Goal: Answer question/provide support

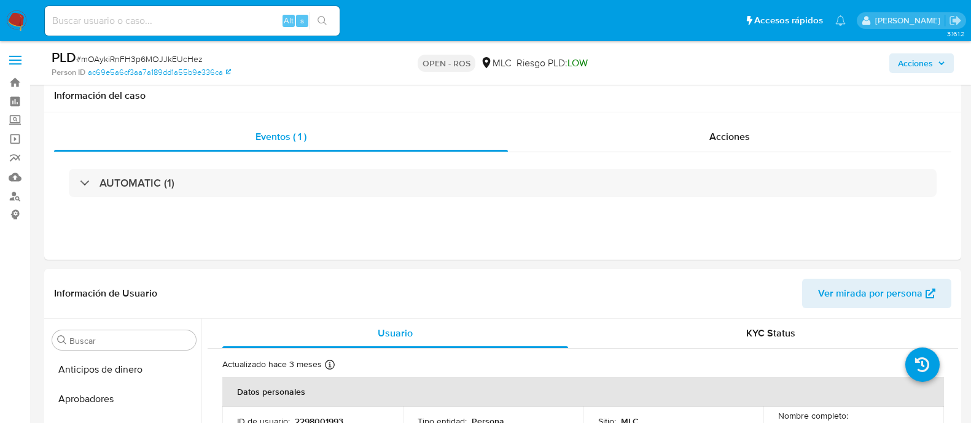
select select "10"
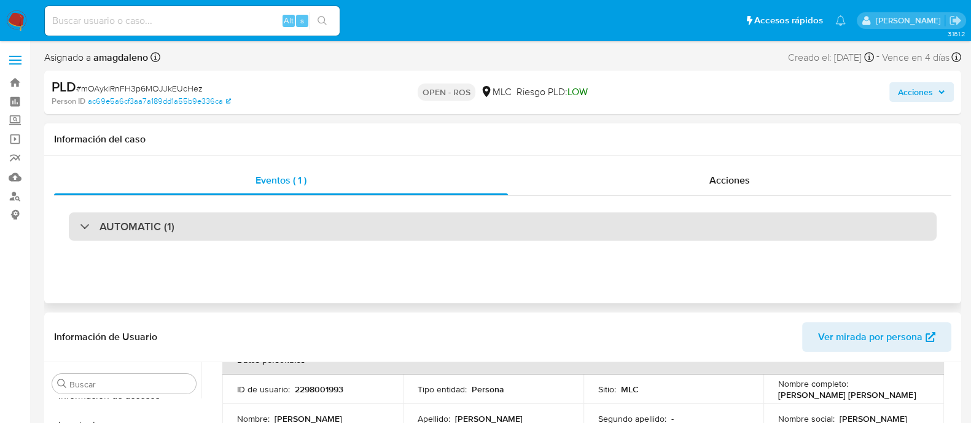
click at [455, 229] on div "AUTOMATIC (1)" at bounding box center [503, 227] width 868 height 28
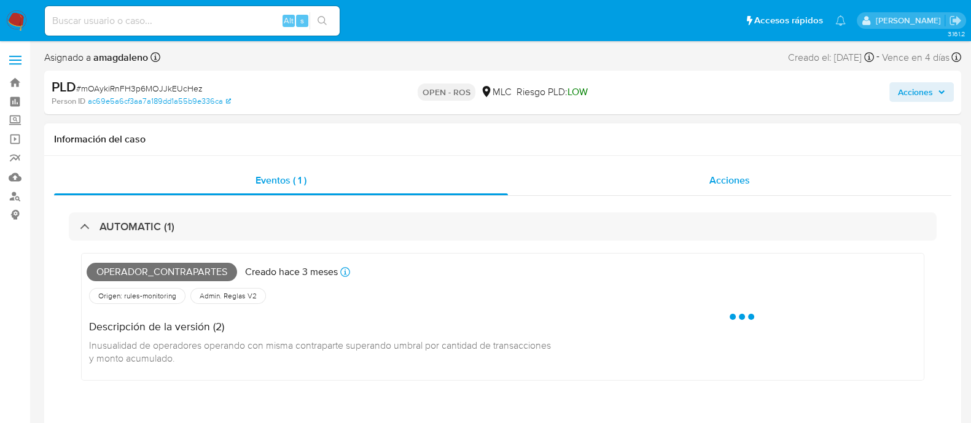
click at [583, 176] on div "Acciones" at bounding box center [729, 180] width 443 height 29
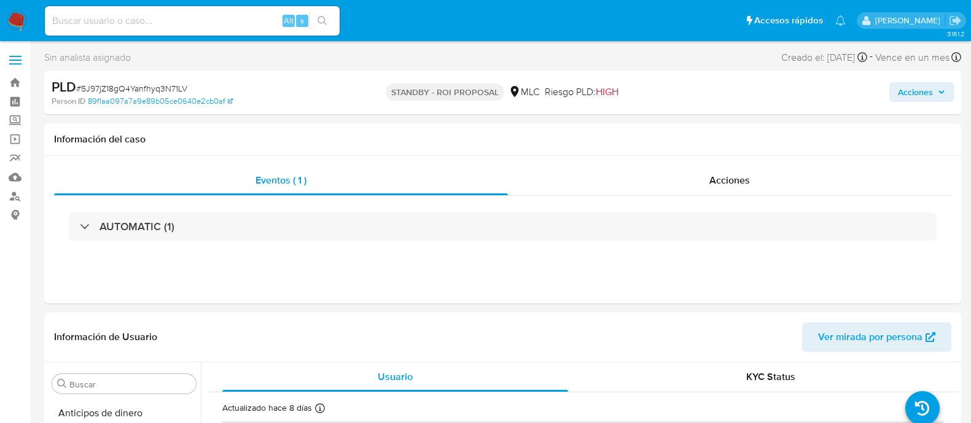
select select "10"
click at [123, 33] on div "Alt s" at bounding box center [192, 20] width 295 height 29
click at [117, 21] on input at bounding box center [192, 21] width 295 height 16
paste input "2452151097"
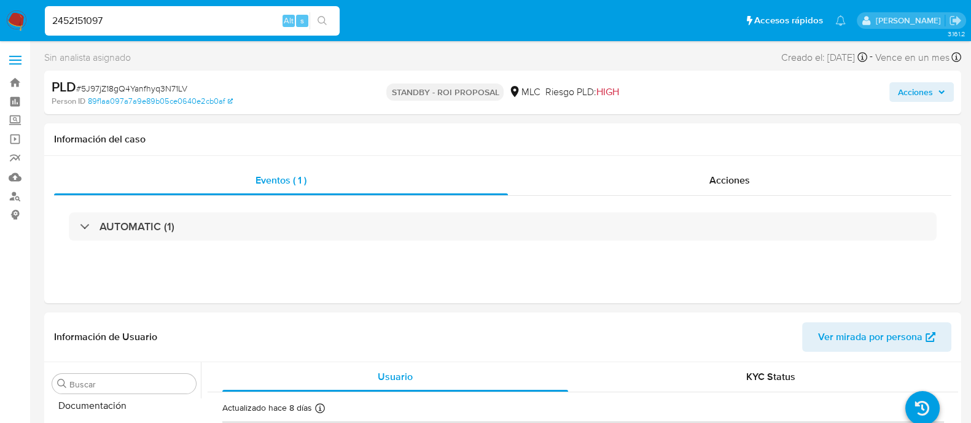
type input "2452151097"
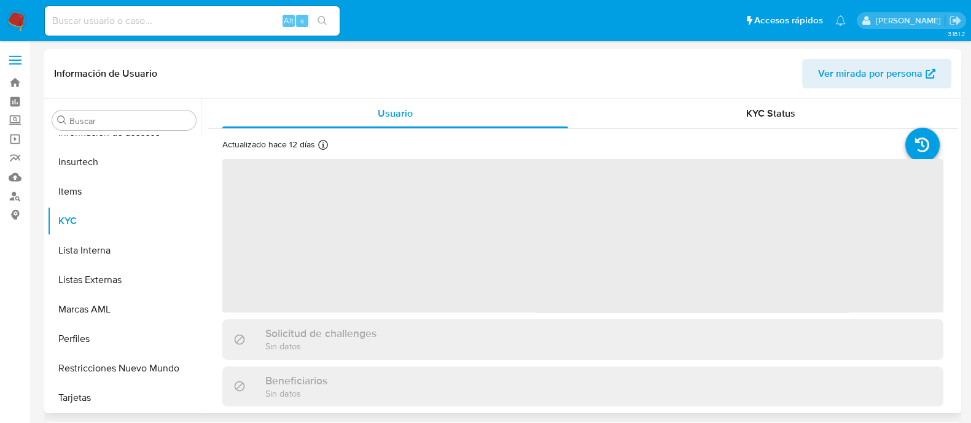
scroll to position [335, 0]
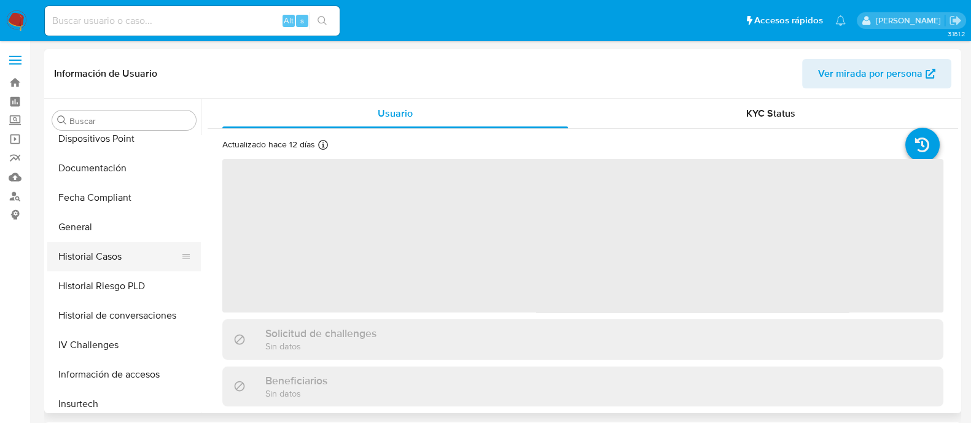
click at [122, 247] on button "Historial Casos" at bounding box center [119, 256] width 144 height 29
select select "10"
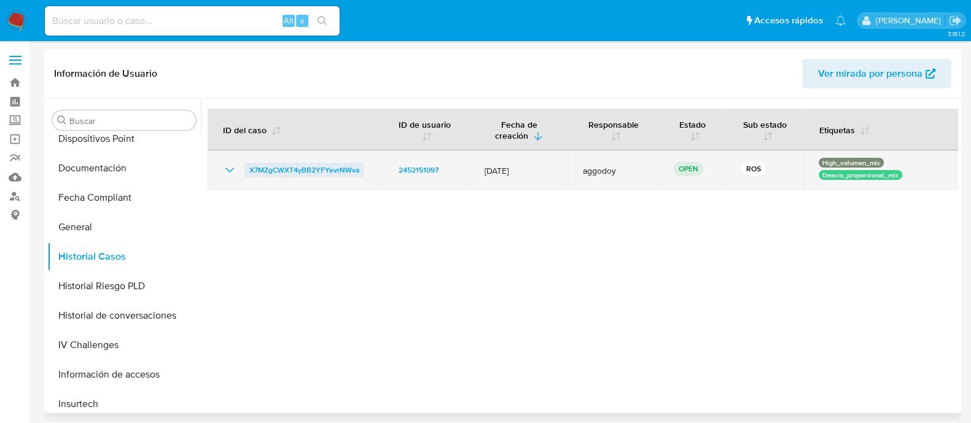
click at [316, 170] on span "X7MZgCWXT4yBB2YFYevrNWva" at bounding box center [304, 170] width 110 height 15
click at [291, 173] on span "X7MZgCWXT4yBB2YFYevrNWva" at bounding box center [304, 170] width 110 height 15
click at [315, 174] on span "X7MZgCWXT4yBB2YFYevrNWva" at bounding box center [304, 170] width 110 height 15
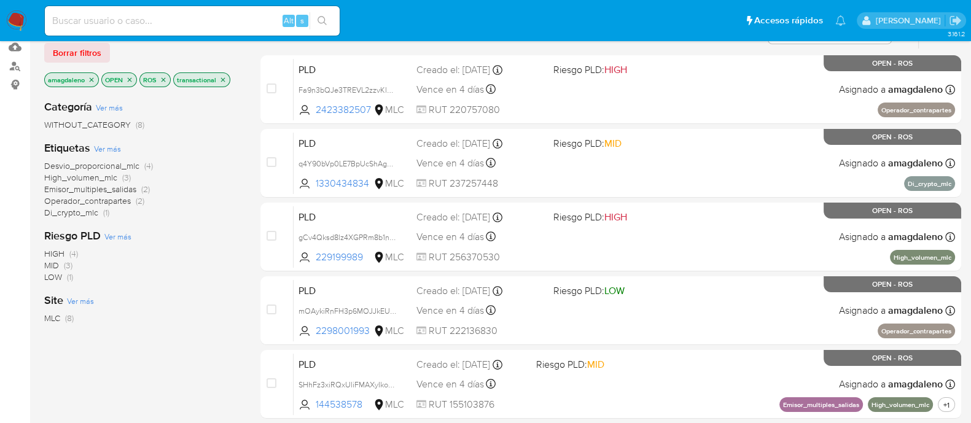
scroll to position [129, 0]
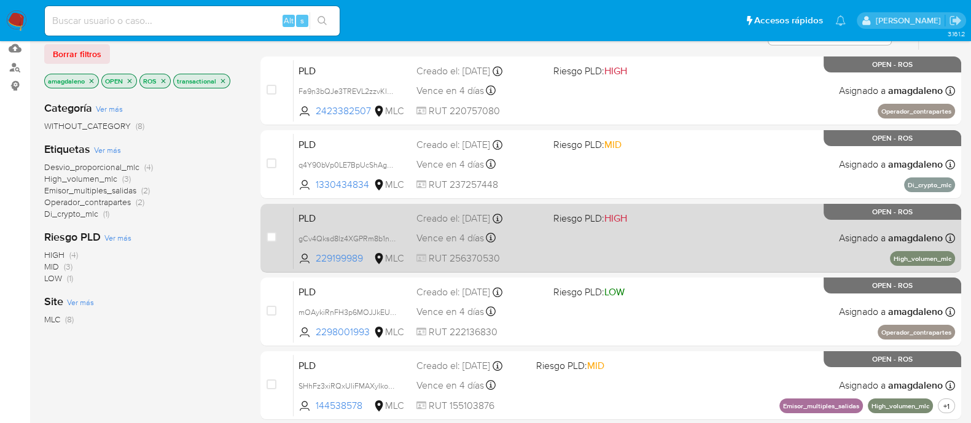
click at [759, 238] on div "PLD gCv4Qksd8lz4XGPRm8b1nb8E 229199989 MLC Riesgo PLD: HIGH Creado el: 12/07/20…" at bounding box center [625, 238] width 662 height 62
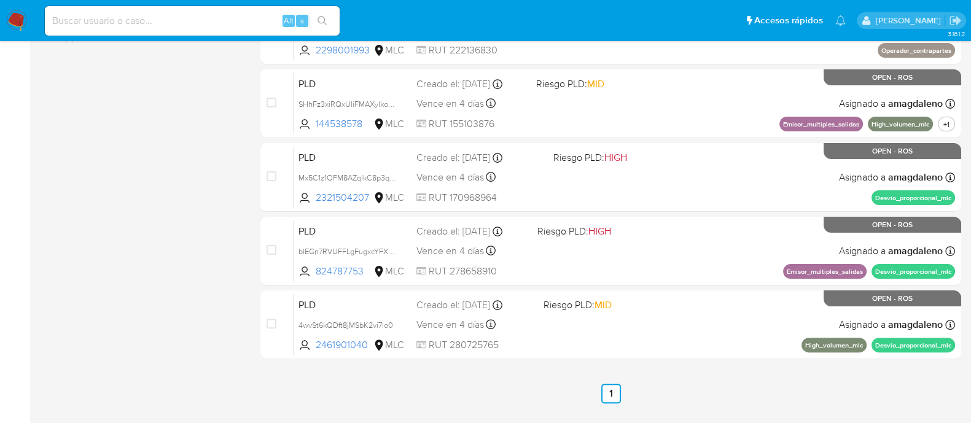
scroll to position [375, 0]
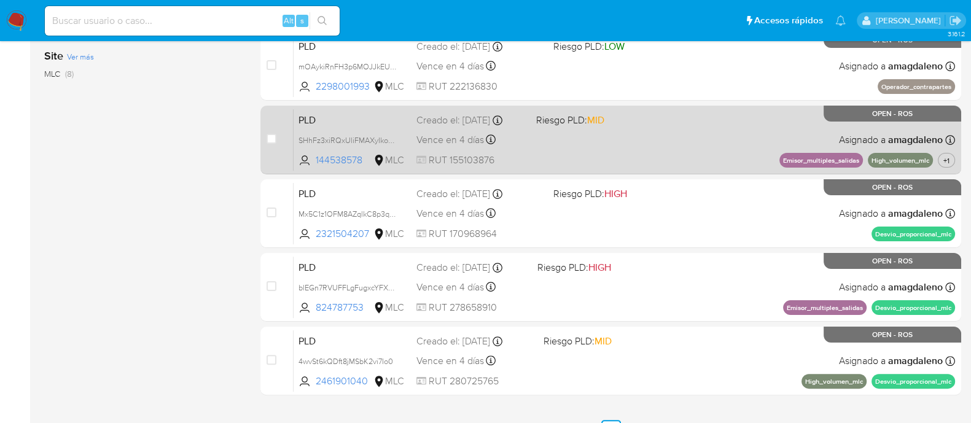
click at [630, 149] on div "PLD SHhFz3xiRQxUliFMAXyIkoXp 144538578 MLC Riesgo PLD: MID Creado el: 12/07/202…" at bounding box center [625, 140] width 662 height 62
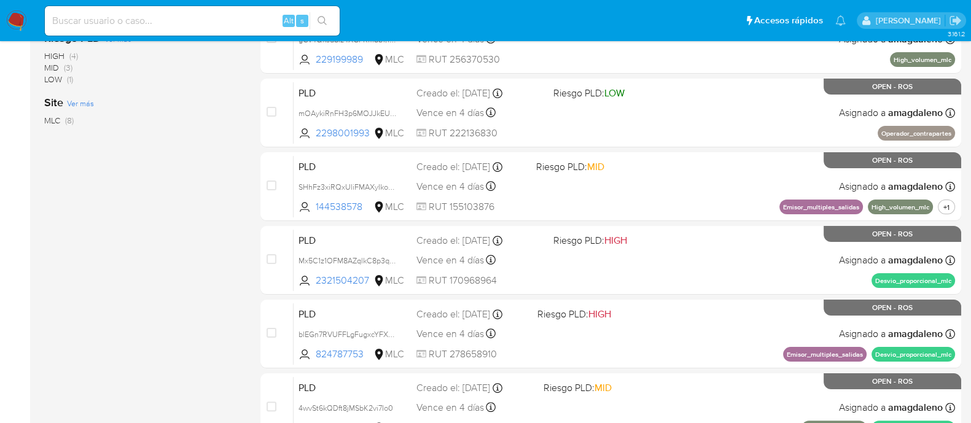
scroll to position [330, 0]
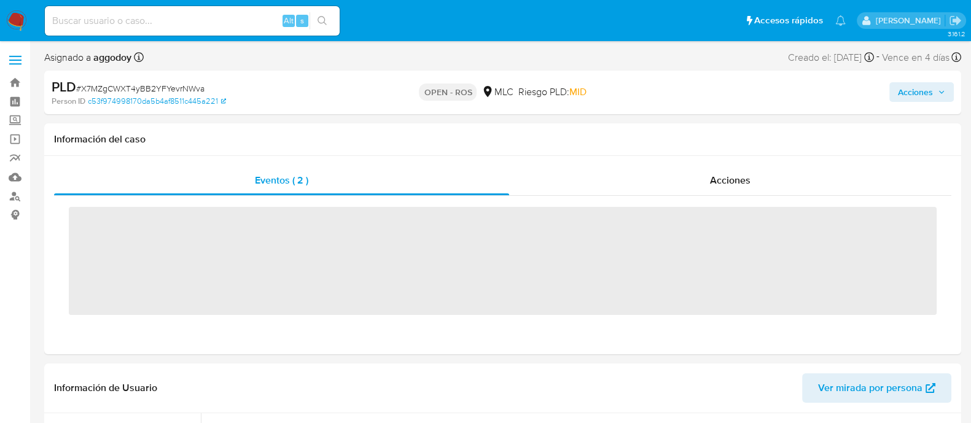
scroll to position [577, 0]
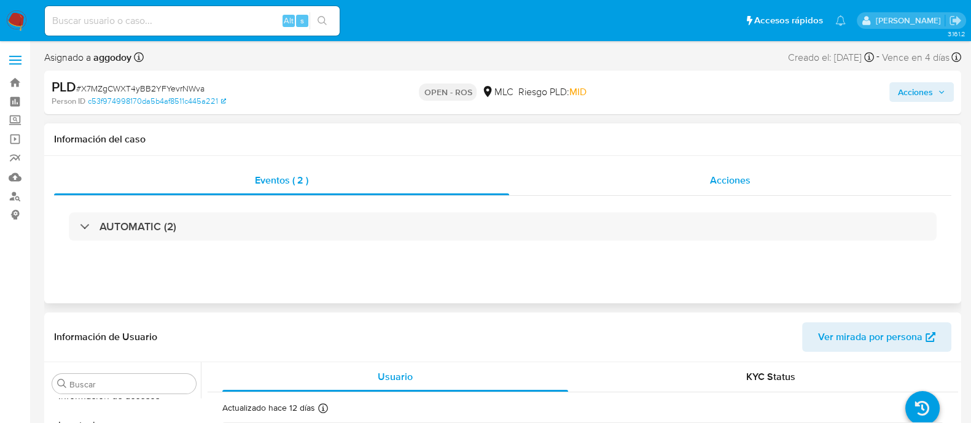
click at [555, 182] on div "Acciones" at bounding box center [730, 180] width 442 height 29
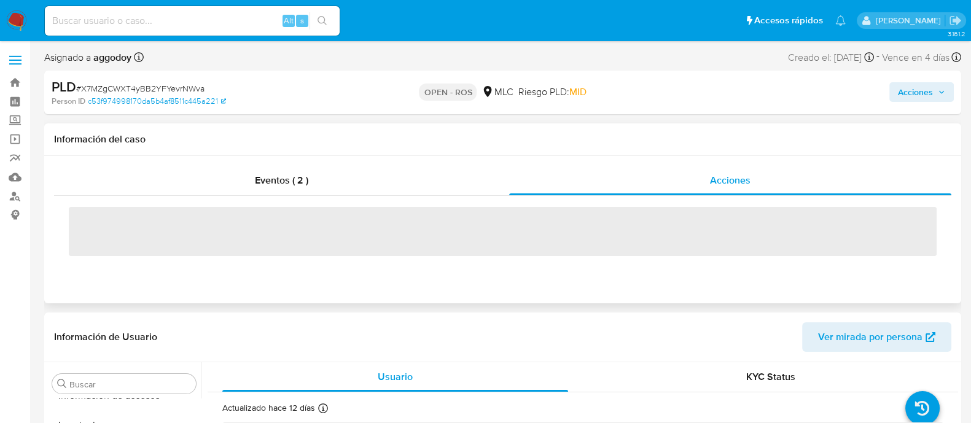
select select "10"
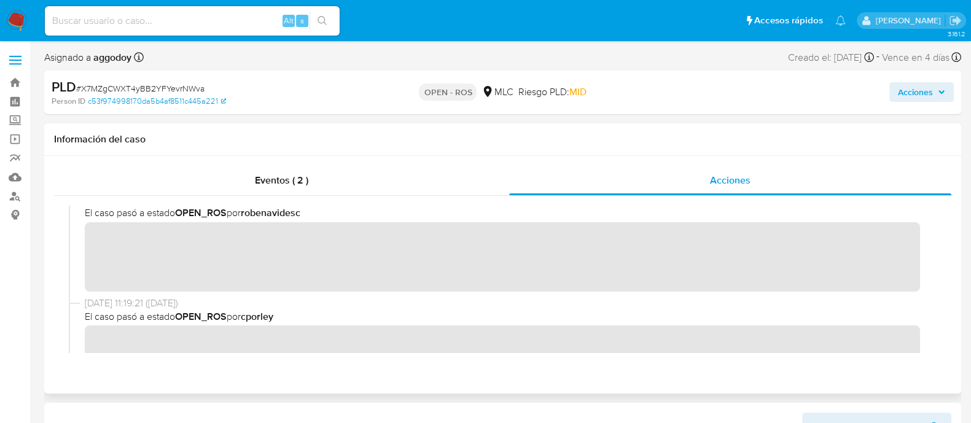
scroll to position [0, 0]
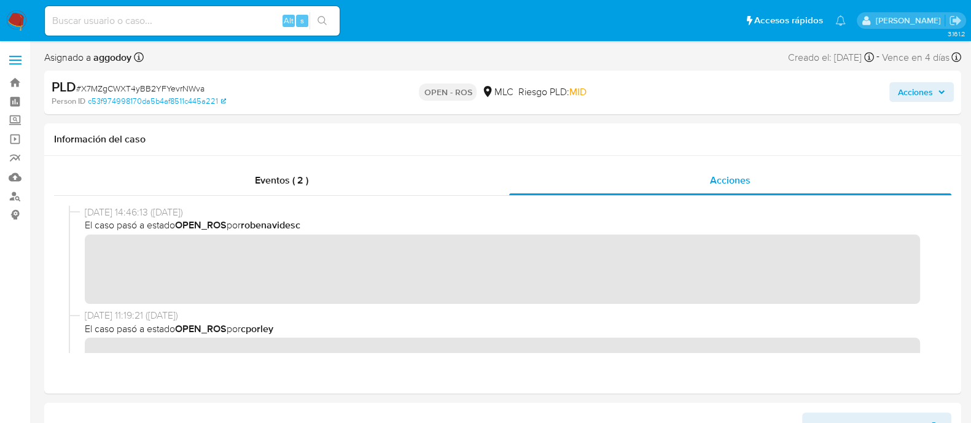
click at [165, 85] on span "# X7MZgCWXT4yBB2YFYevrNWva" at bounding box center [140, 88] width 128 height 12
copy span "X7MZgCWXT4yBB2YFYevrNWva"
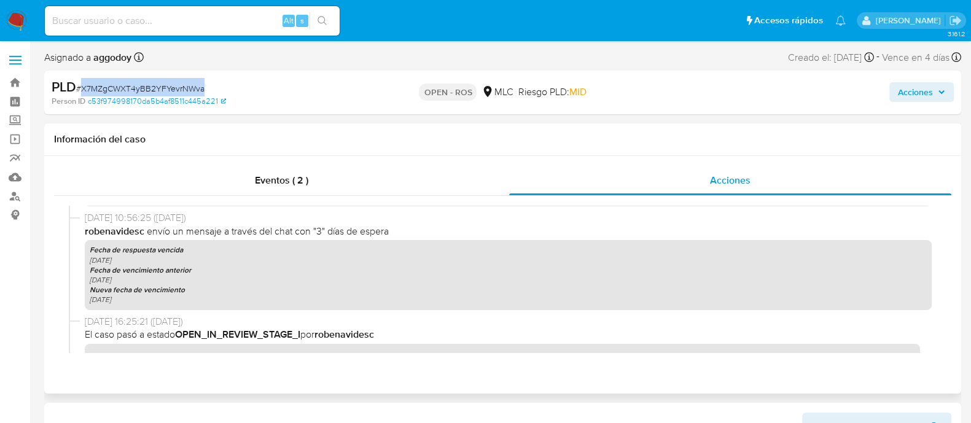
scroll to position [1002, 0]
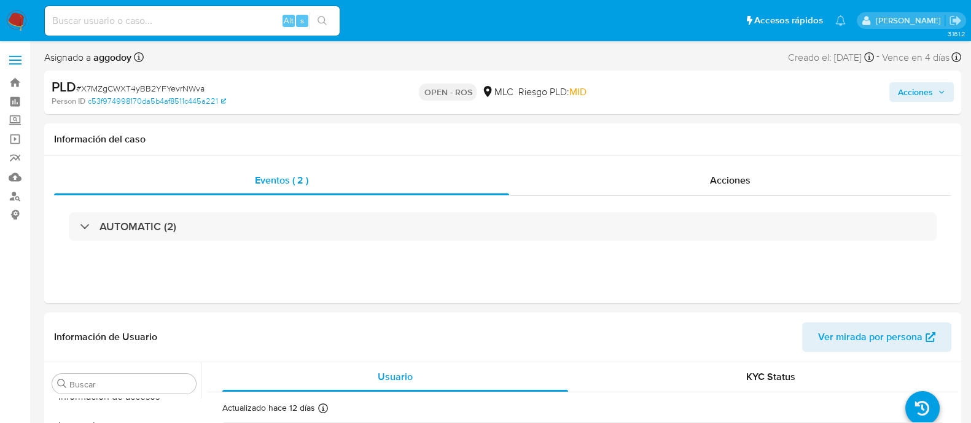
scroll to position [577, 0]
select select "10"
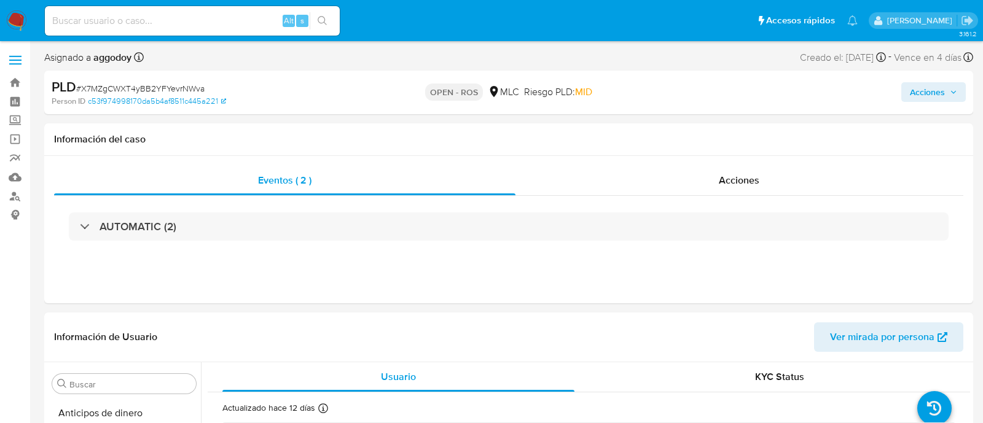
select select "10"
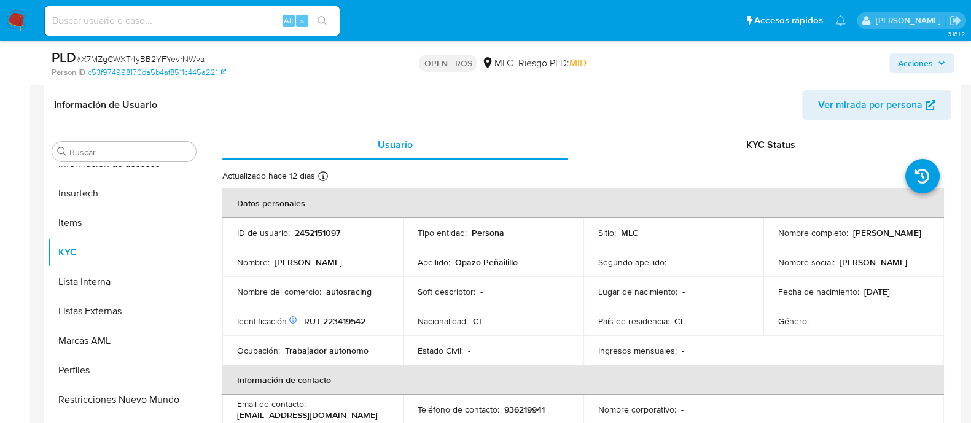
scroll to position [200, 0]
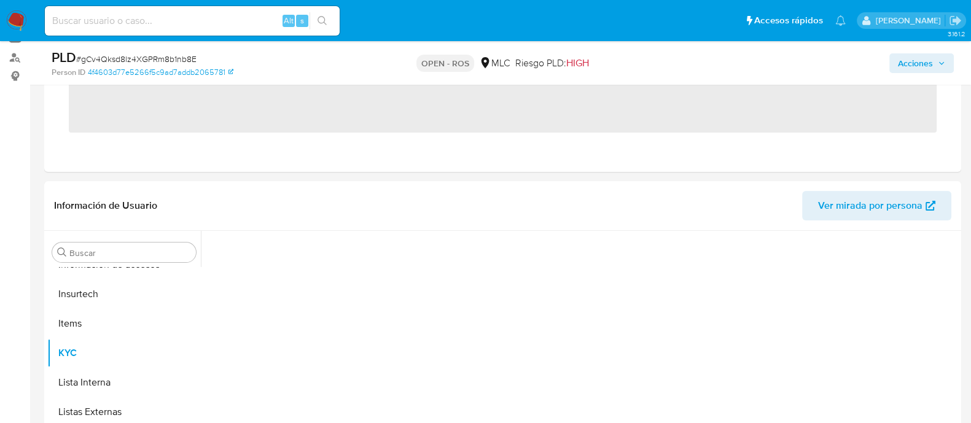
scroll to position [139, 0]
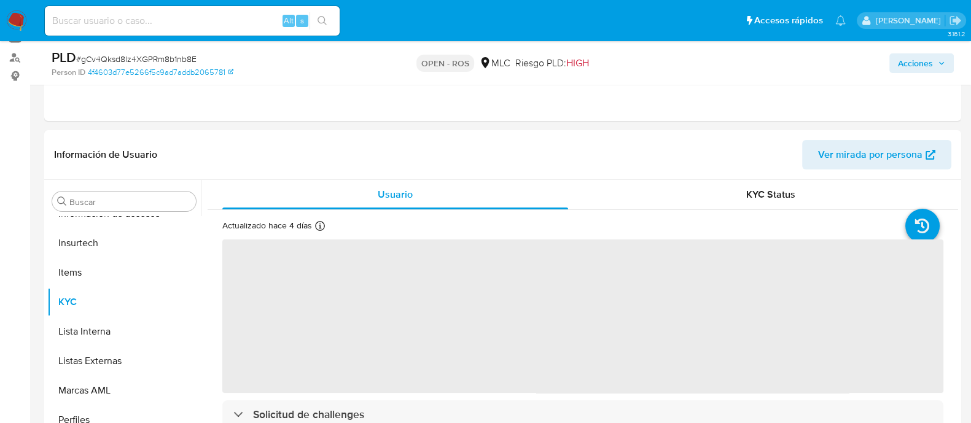
select select "10"
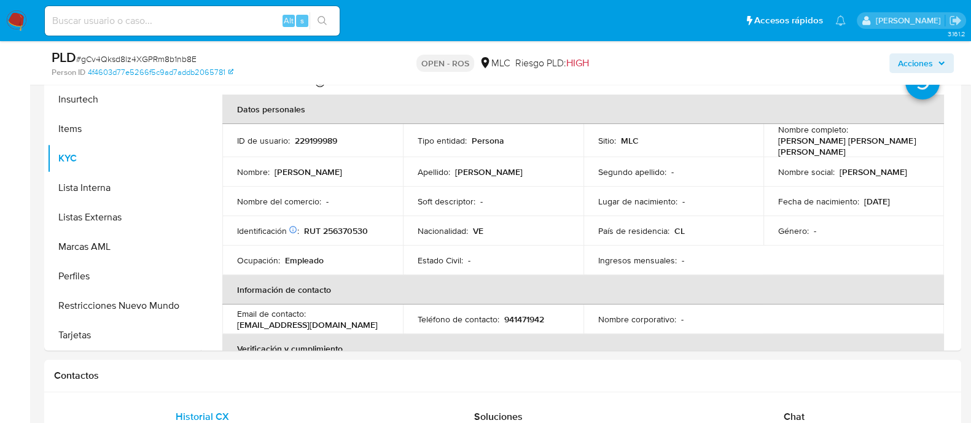
scroll to position [286, 0]
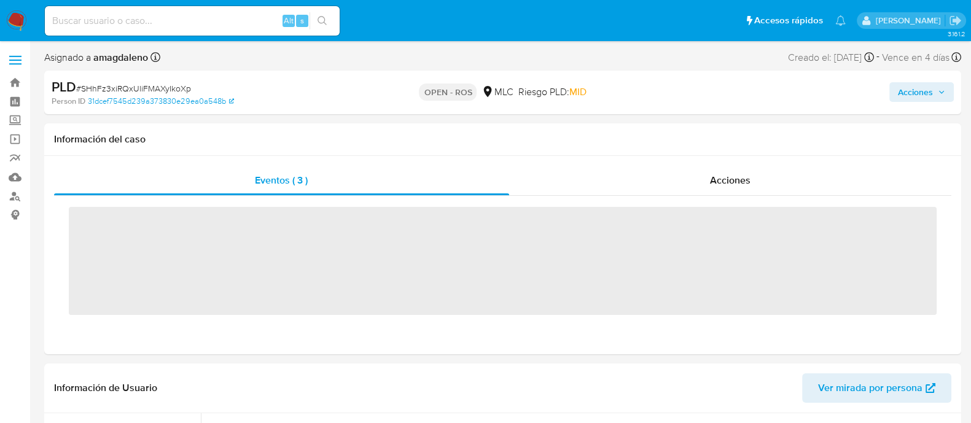
scroll to position [577, 0]
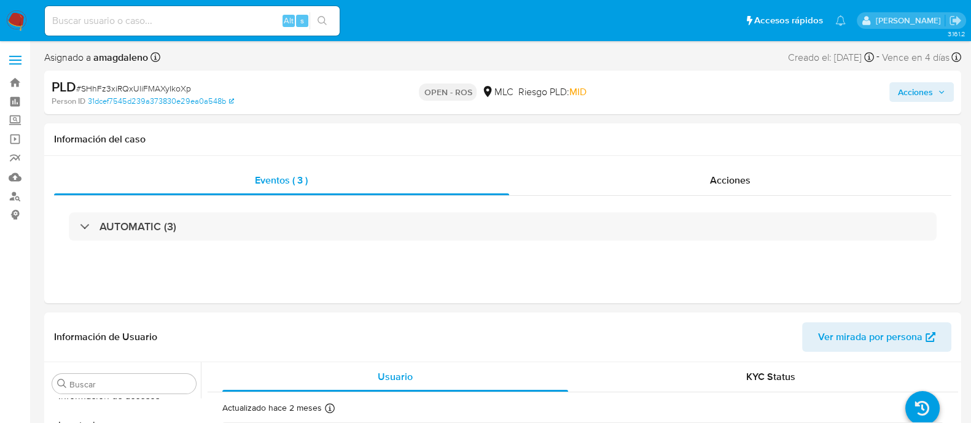
select select "10"
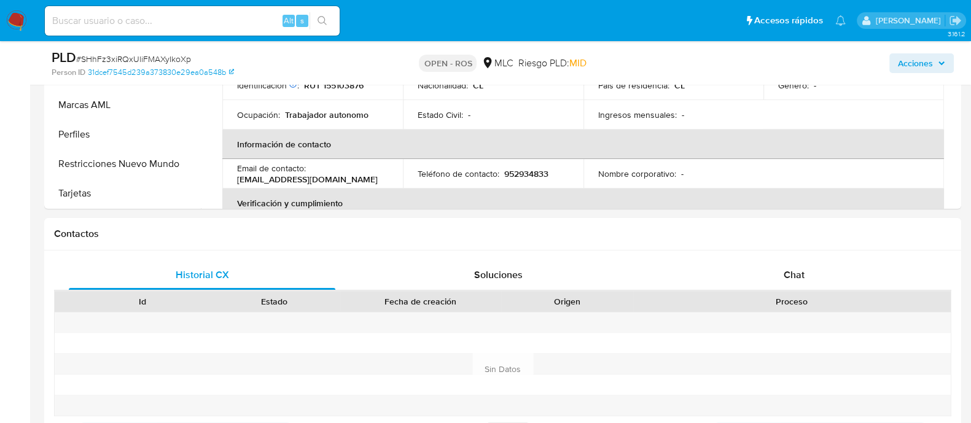
scroll to position [248, 0]
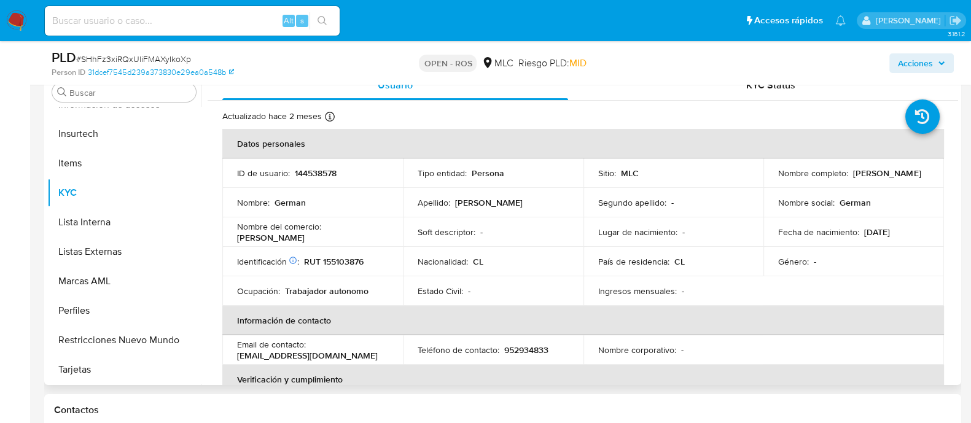
click at [321, 165] on td "ID de usuario : 144538578" at bounding box center [312, 172] width 181 height 29
click at [321, 170] on p "144538578" at bounding box center [316, 173] width 42 height 11
copy p "144538578"
click at [314, 178] on p "144538578" at bounding box center [316, 173] width 42 height 11
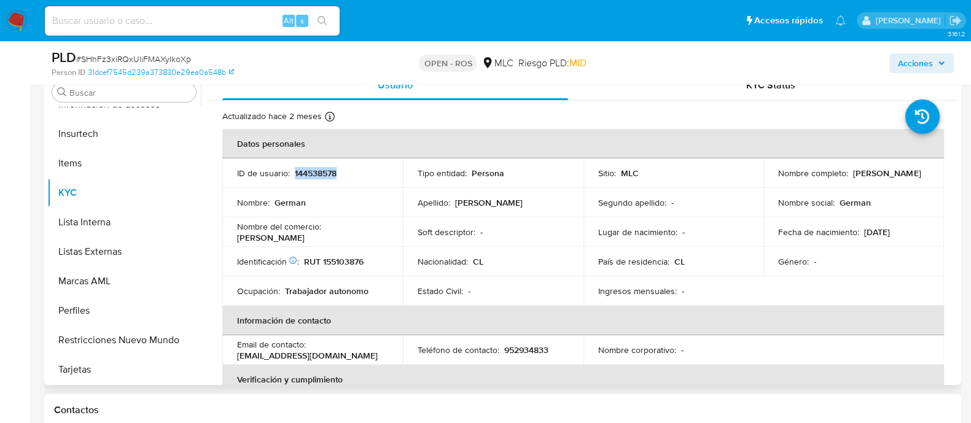
click at [314, 178] on p "144538578" at bounding box center [316, 173] width 42 height 11
click at [321, 168] on p "144538578" at bounding box center [316, 173] width 42 height 11
click at [341, 257] on p "RUT 155103876" at bounding box center [334, 261] width 60 height 11
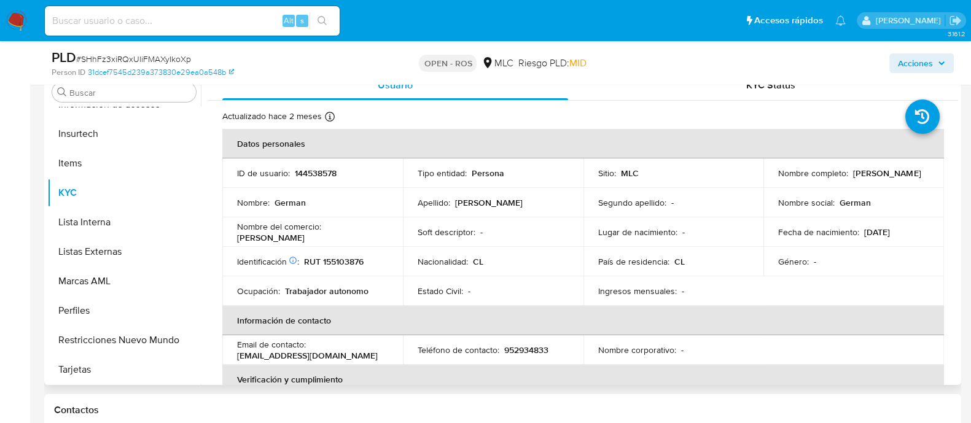
click at [336, 268] on td "Identificación Nº de serie: A030471912 : RUT 155103876" at bounding box center [312, 261] width 181 height 29
click at [336, 265] on p "RUT 155103876" at bounding box center [334, 261] width 60 height 11
copy p "155103876"
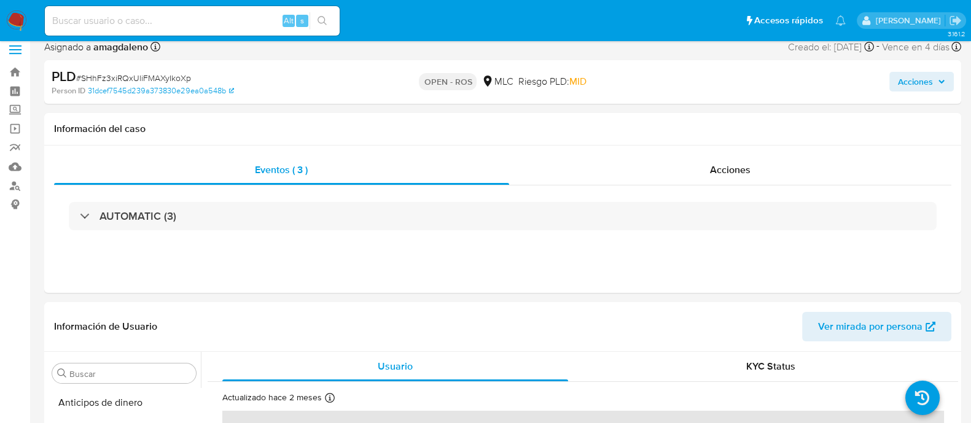
scroll to position [8, 0]
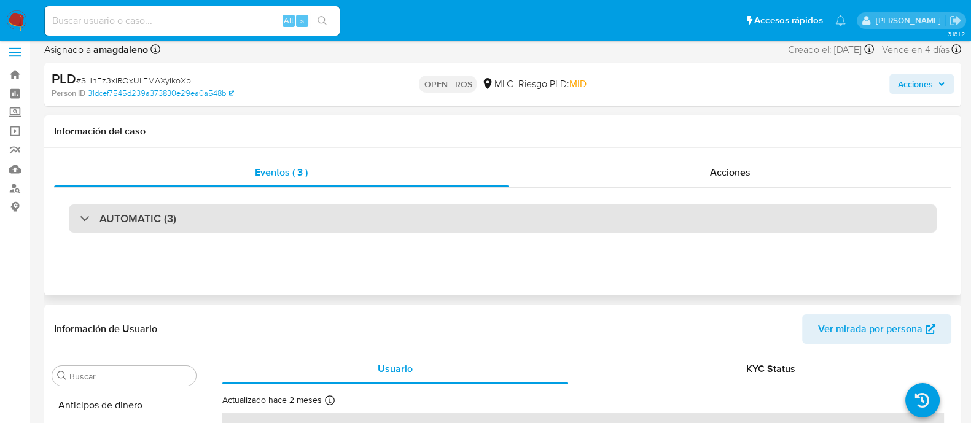
click at [861, 214] on div "AUTOMATIC (3)" at bounding box center [503, 219] width 868 height 28
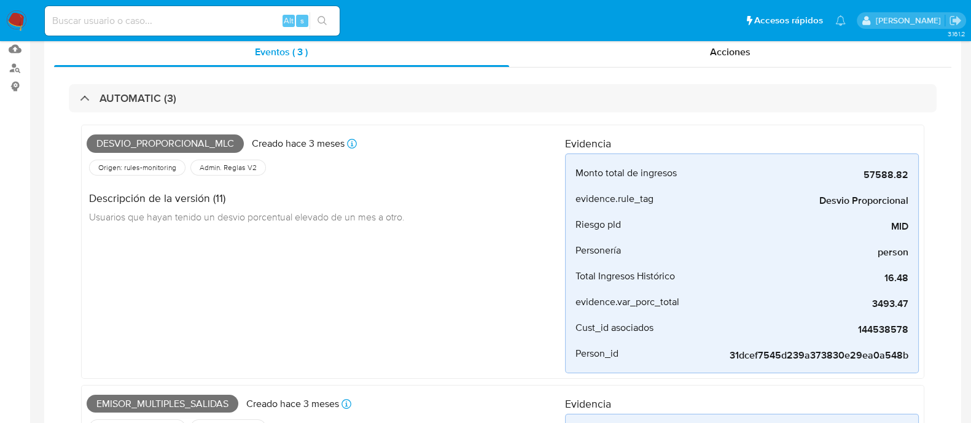
scroll to position [0, 0]
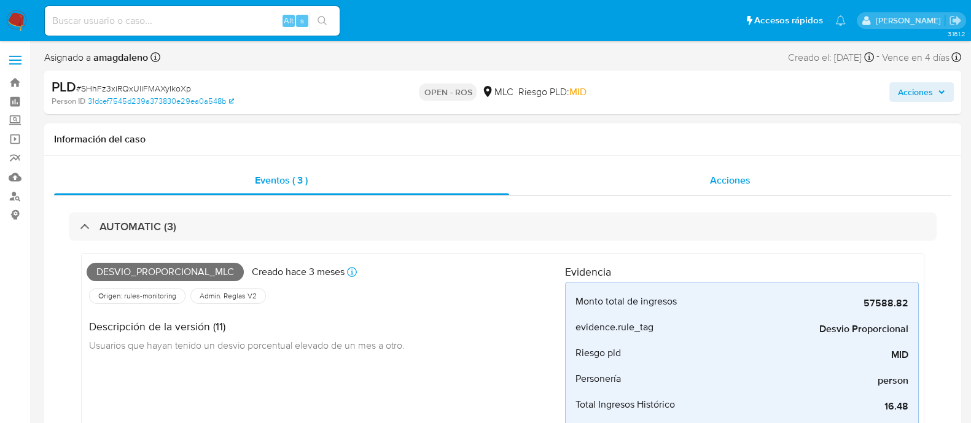
click at [592, 186] on div "Acciones" at bounding box center [730, 180] width 443 height 29
